Goal: Information Seeking & Learning: Learn about a topic

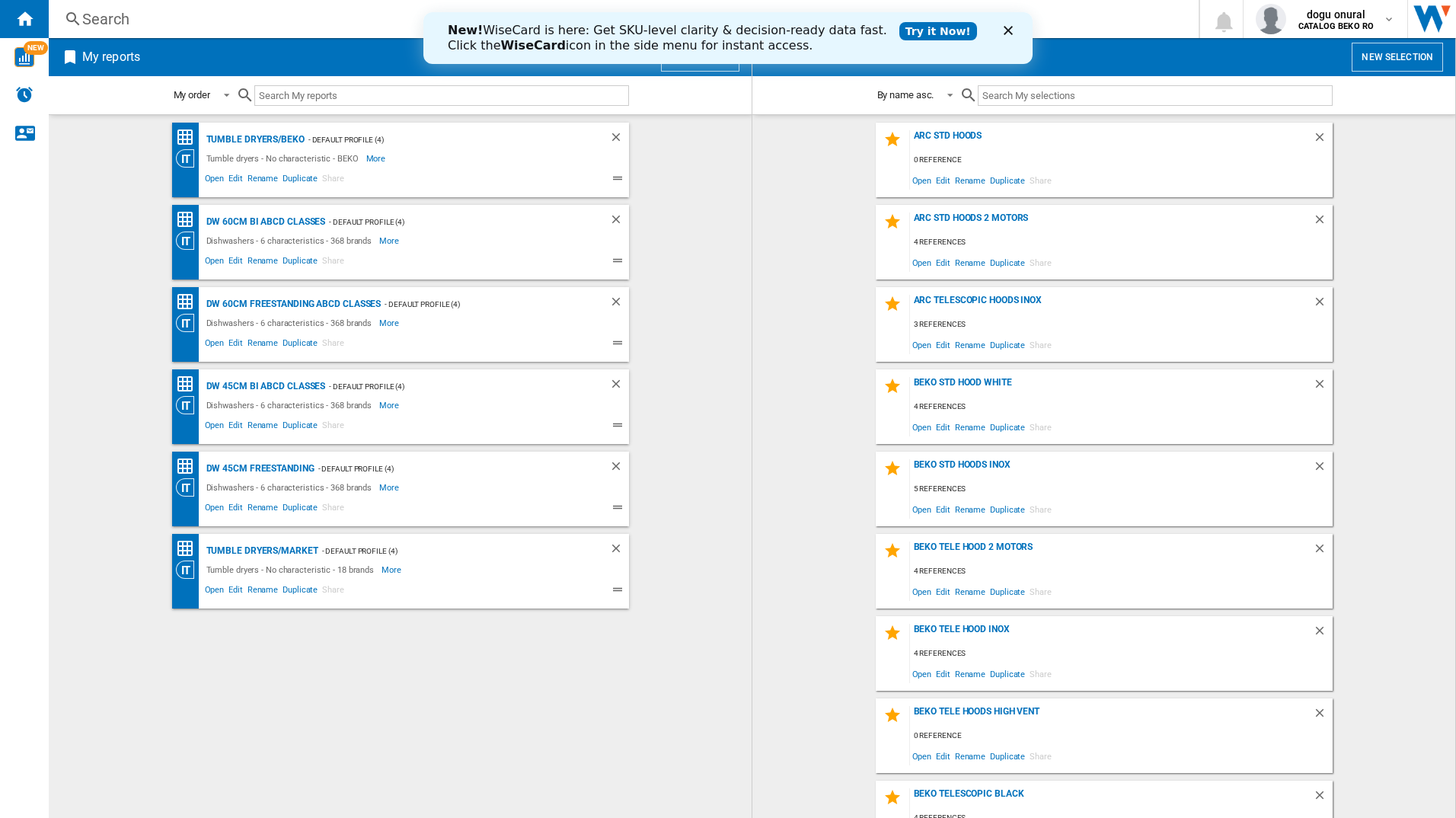
click at [1015, 29] on div "Close" at bounding box center [1012, 30] width 16 height 10
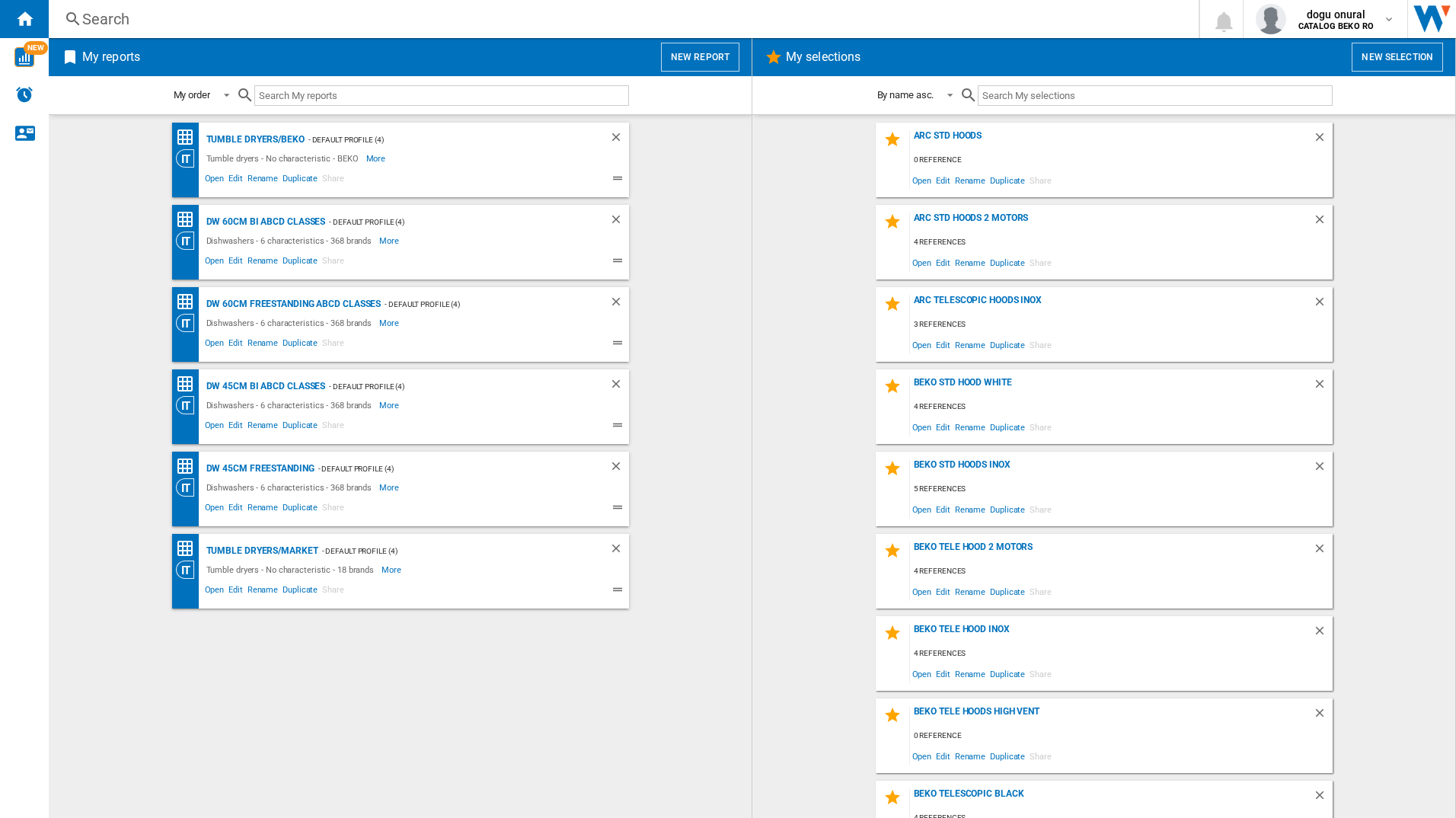
click at [109, 16] on div "Search" at bounding box center [620, 19] width 1077 height 22
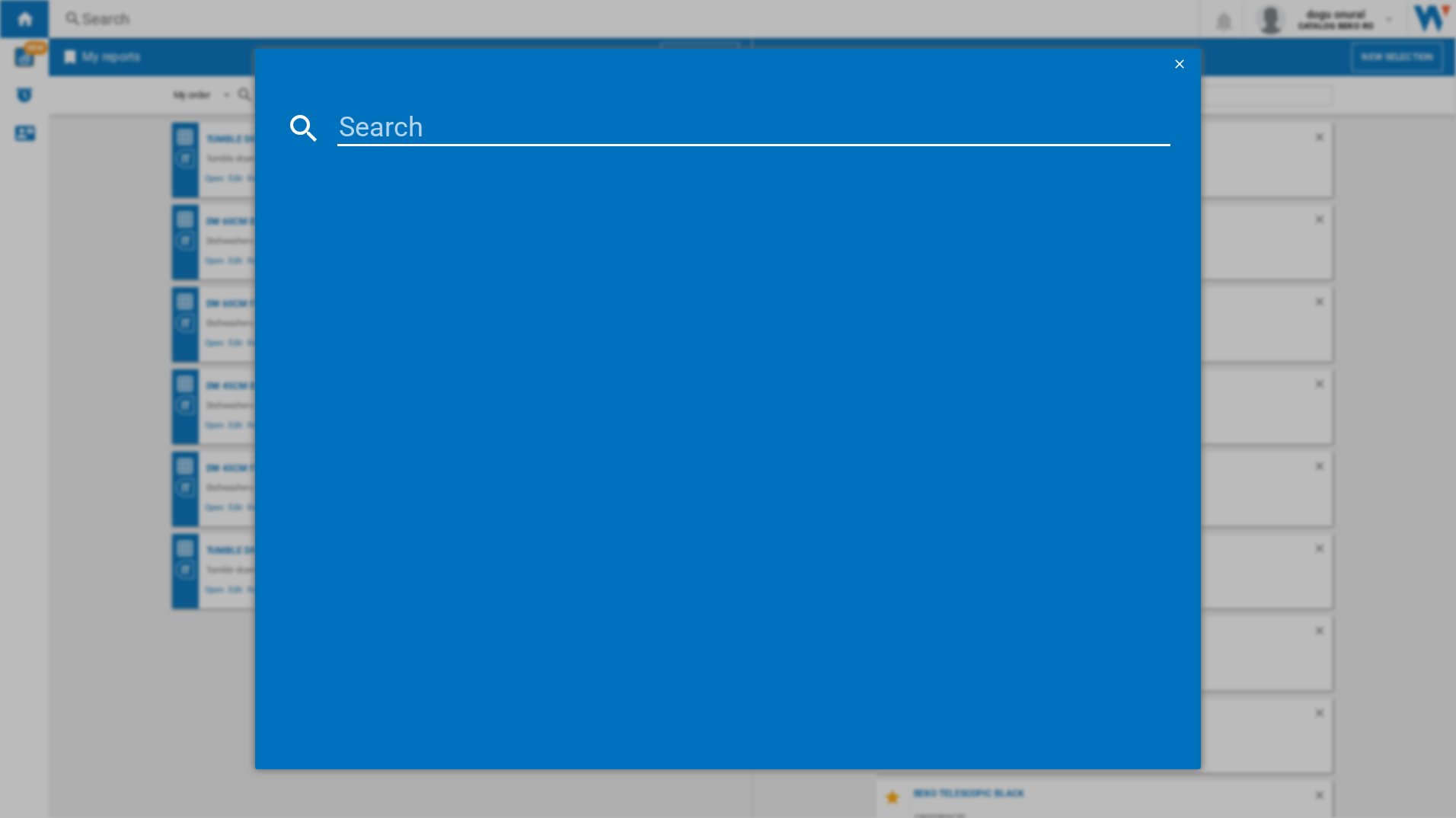
click at [417, 126] on input at bounding box center [754, 128] width 834 height 36
paste input "CCB6441NBB"
type input "CCB6441NBB"
click at [443, 225] on div "AEG CCB6441NBB BLACK" at bounding box center [739, 227] width 819 height 16
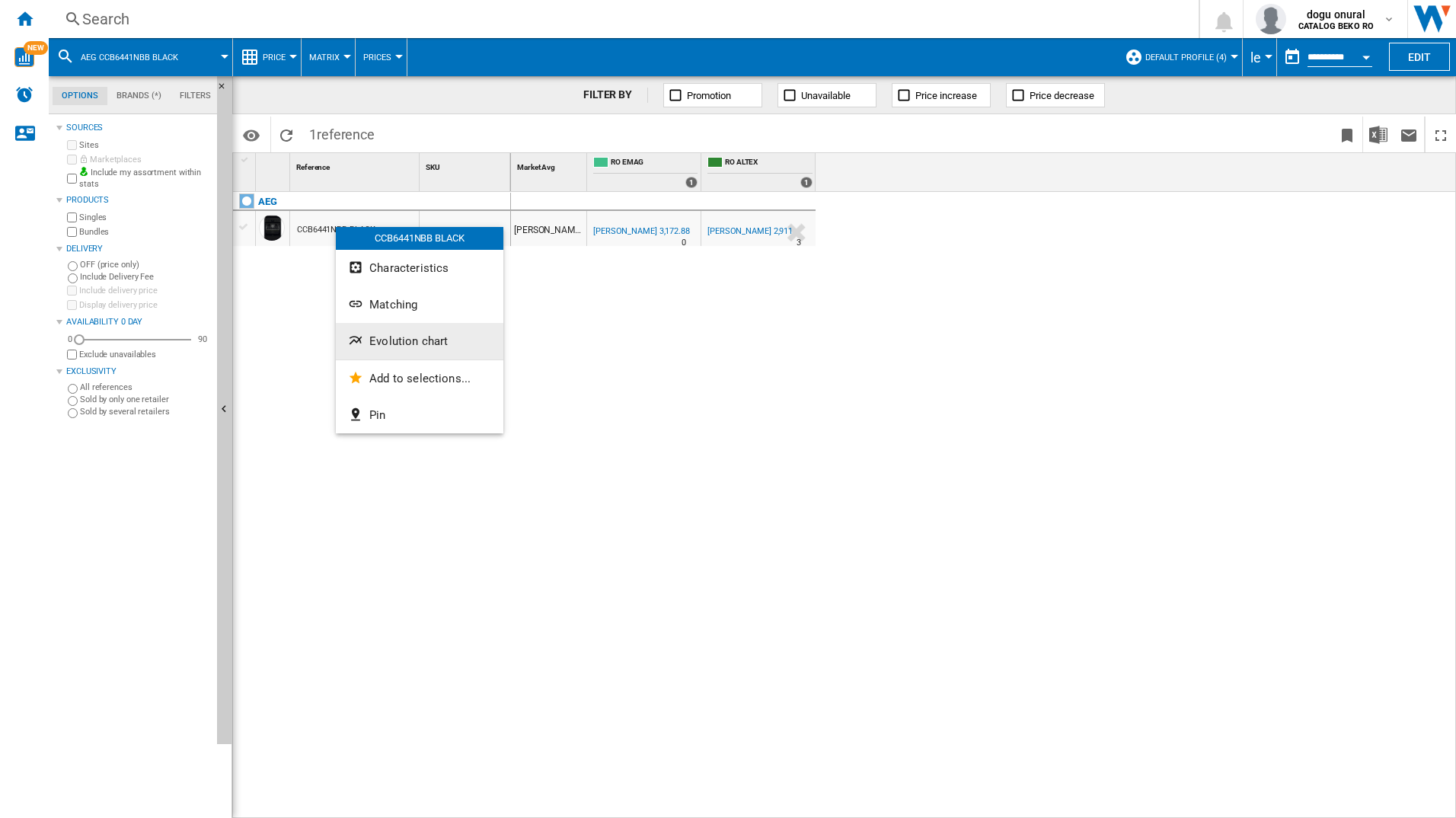
click at [428, 332] on button "Evolution chart" at bounding box center [419, 341] width 167 height 36
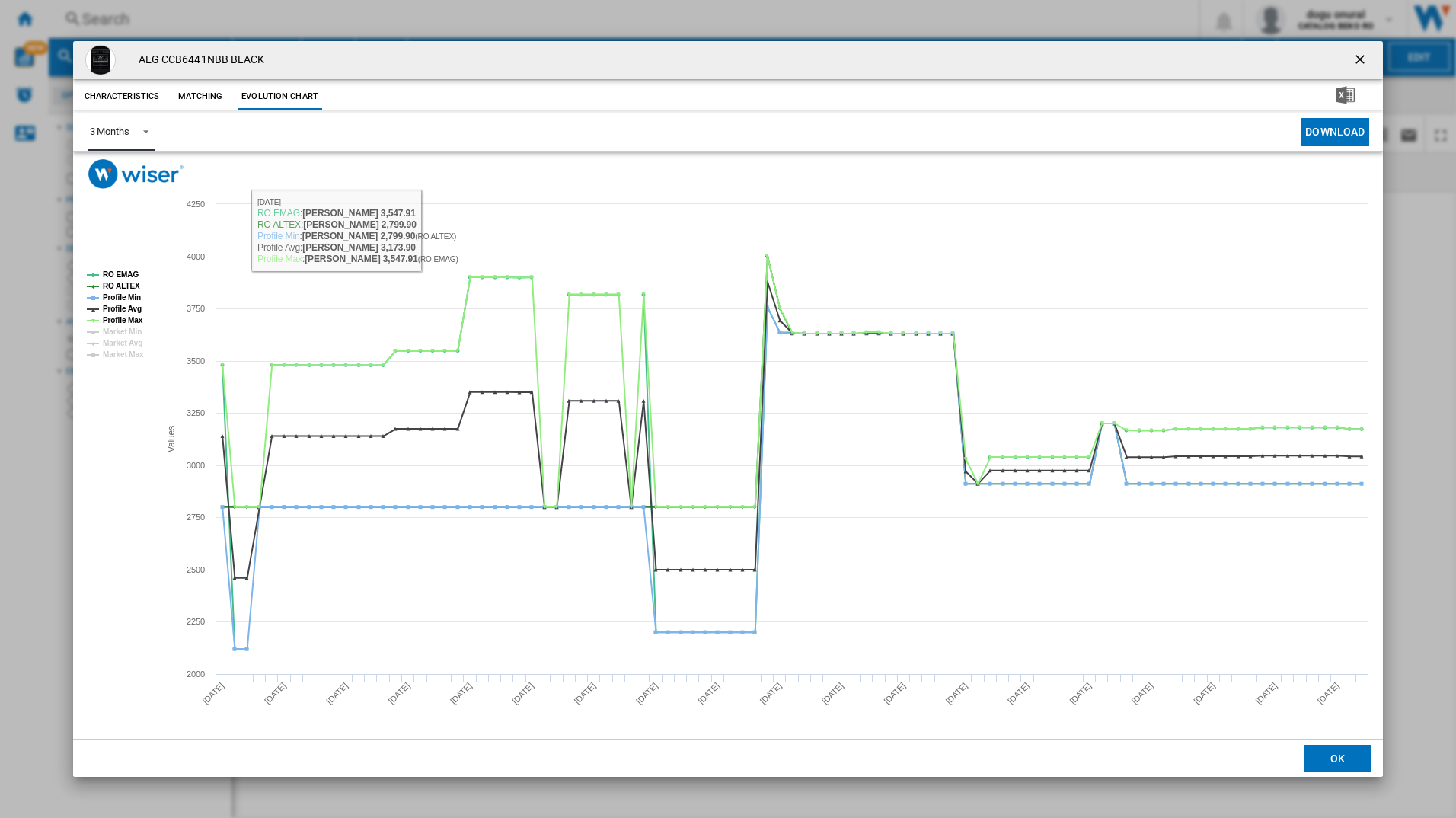
click at [147, 134] on span "Product popup" at bounding box center [141, 130] width 18 height 14
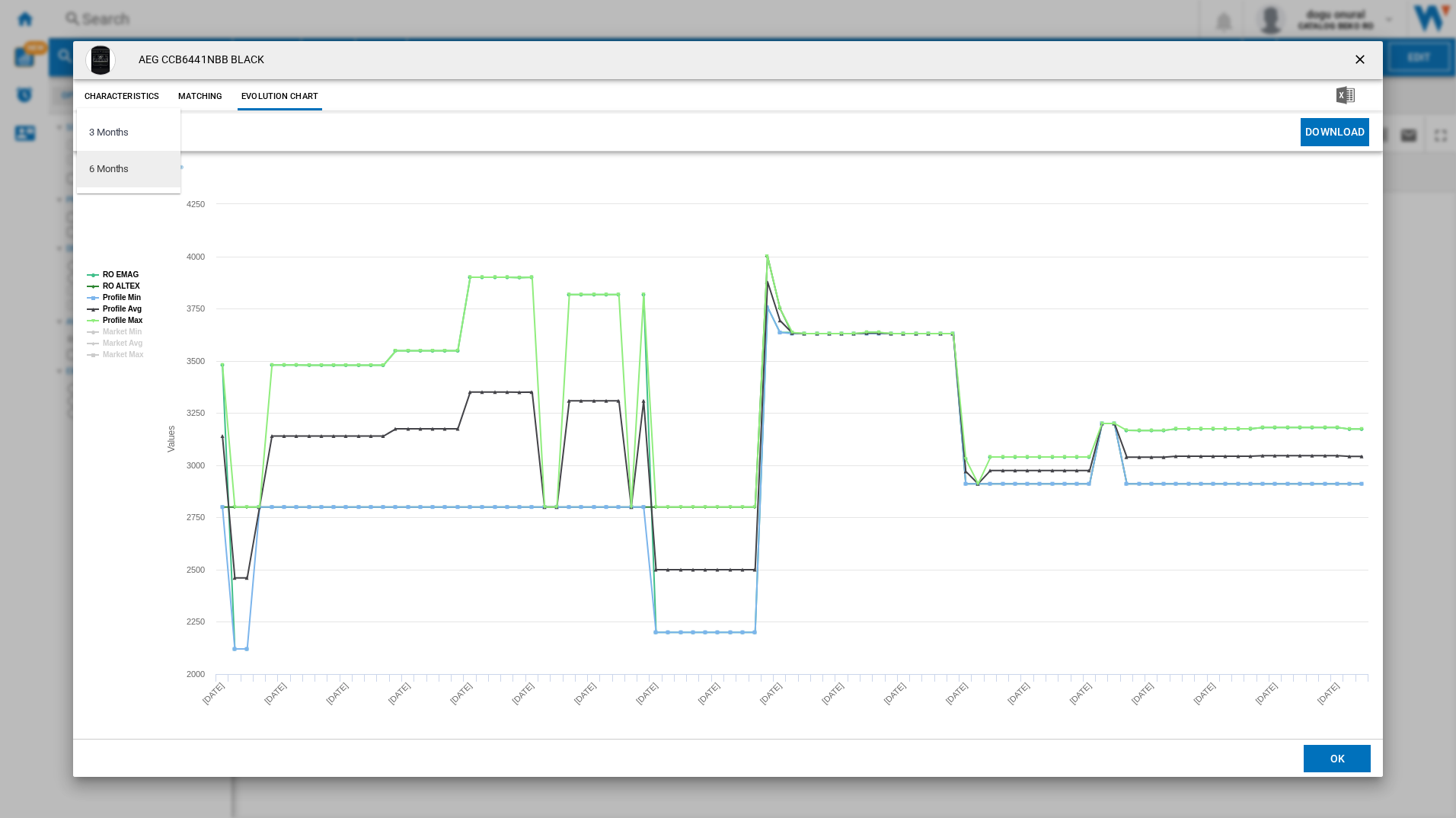
click at [133, 171] on md-option "6 Months" at bounding box center [129, 169] width 104 height 36
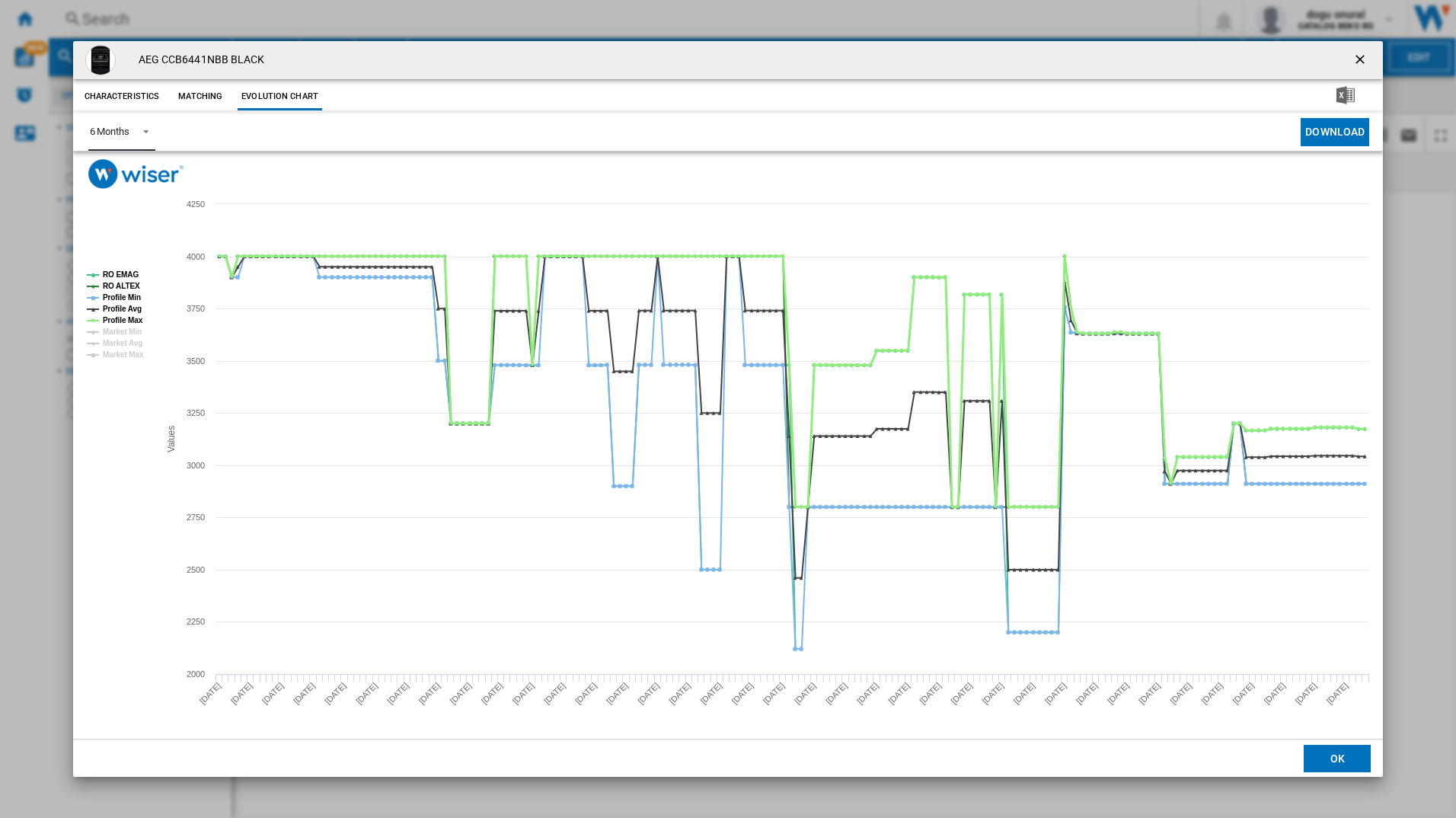
click at [117, 321] on tspan "Profile Max" at bounding box center [123, 321] width 41 height 9
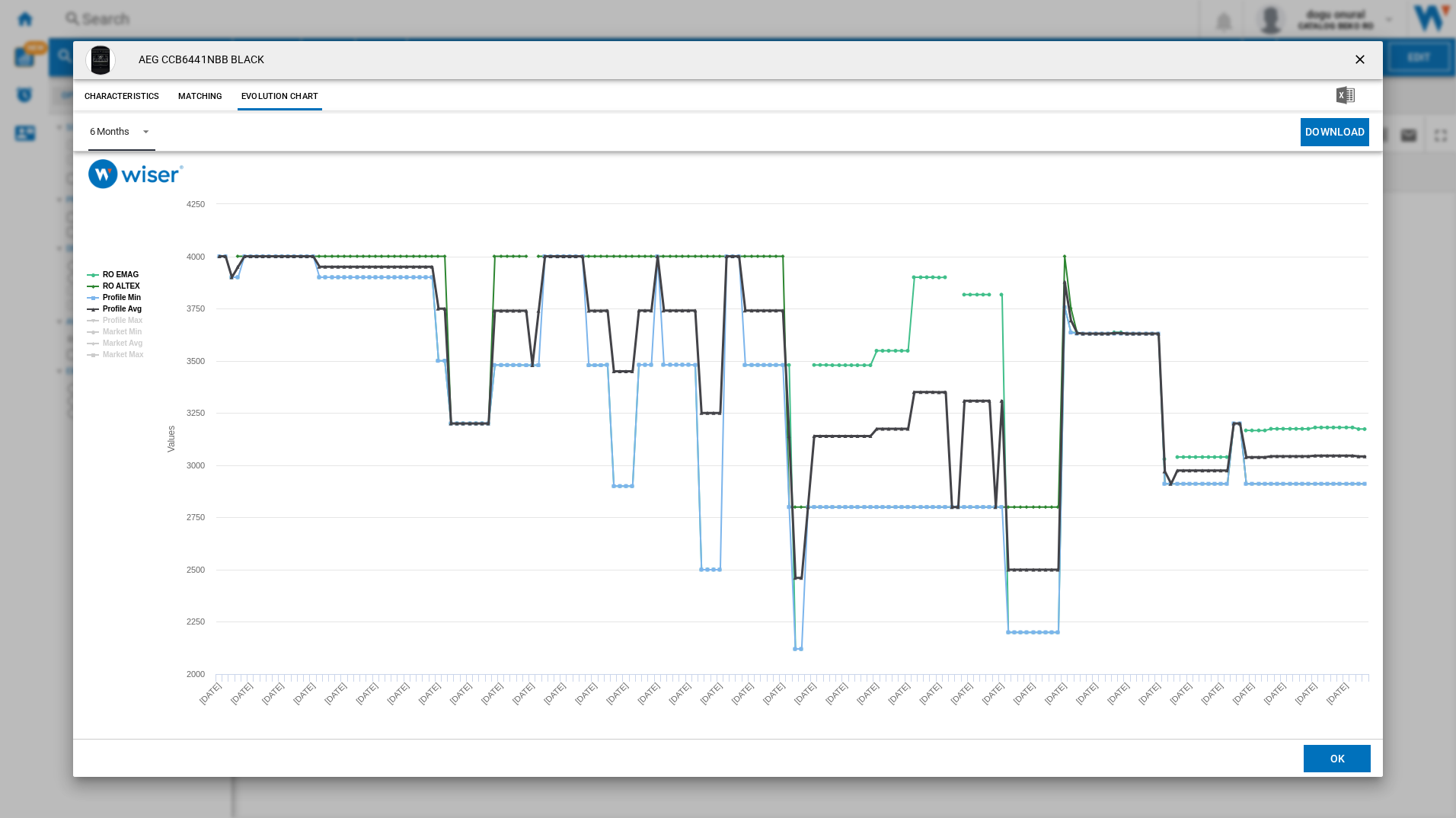
click at [119, 305] on tspan "Profile Avg" at bounding box center [122, 309] width 39 height 9
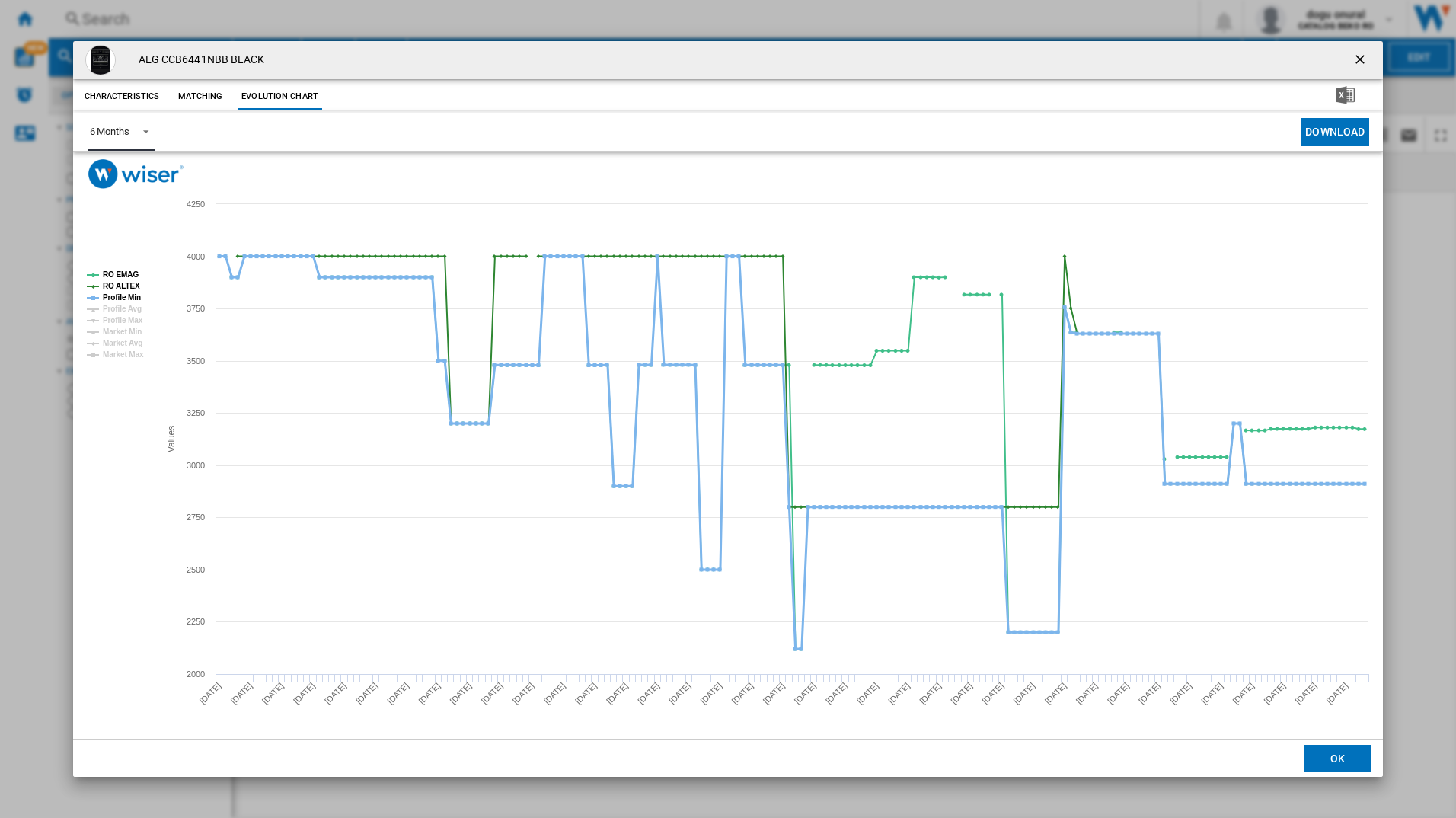
click at [122, 294] on tspan "Profile Min" at bounding box center [122, 298] width 38 height 9
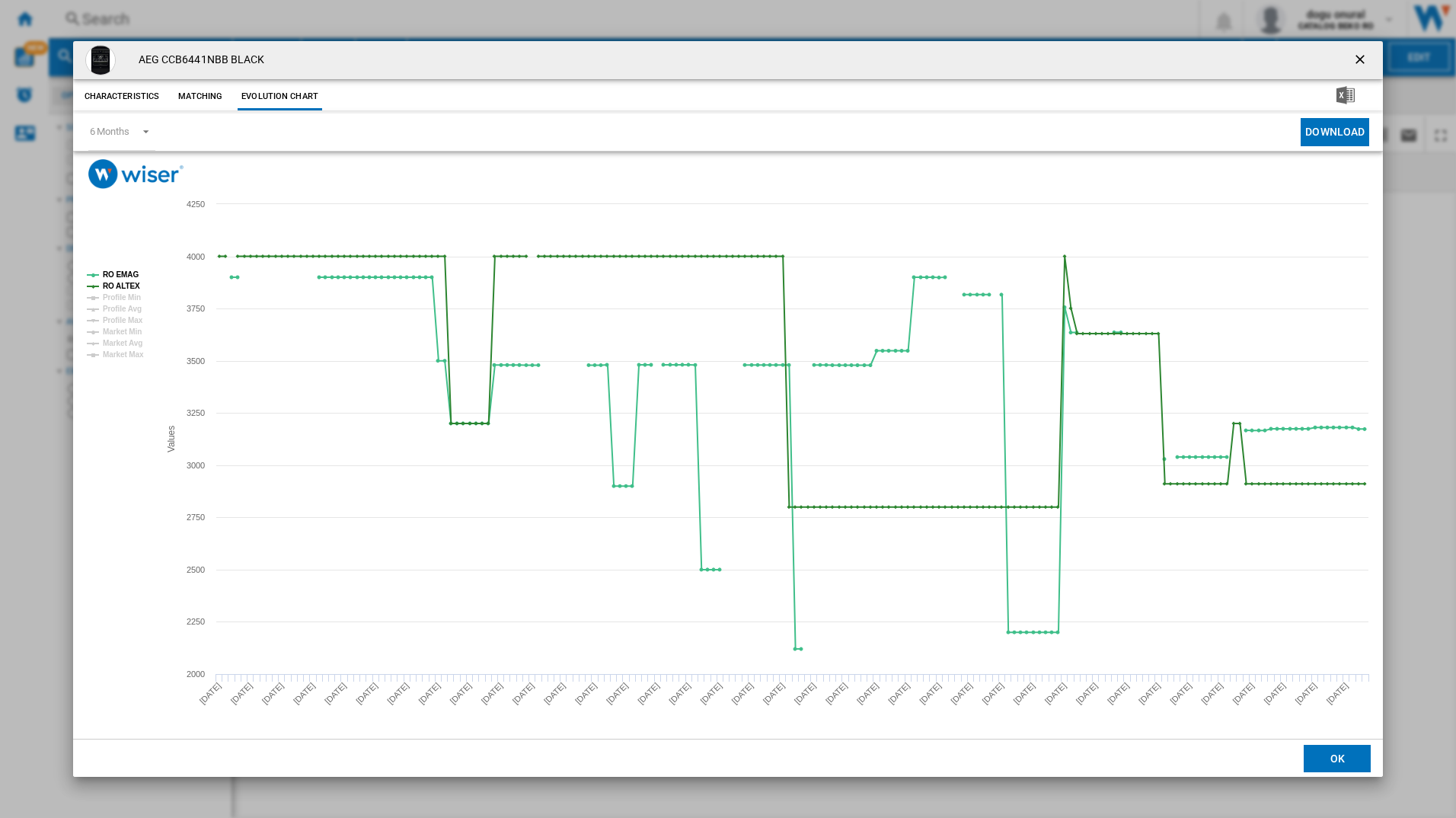
click at [1361, 55] on ng-md-icon "getI18NText('BUTTONS.CLOSE_DIALOG')" at bounding box center [1362, 61] width 18 height 18
